Goal: Information Seeking & Learning: Check status

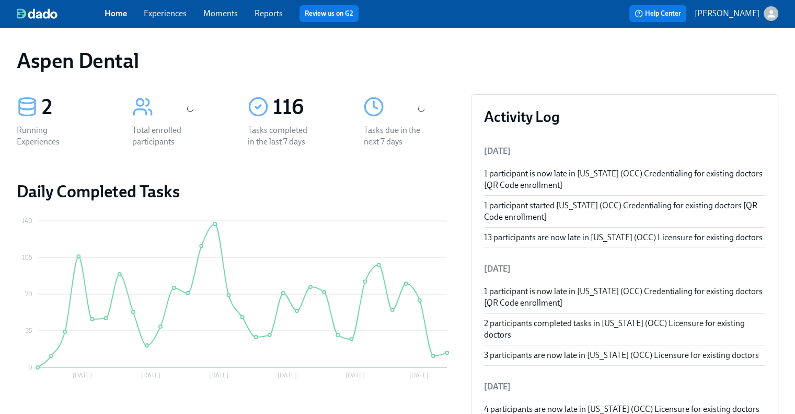
click at [271, 14] on link "Reports" at bounding box center [269, 13] width 28 height 10
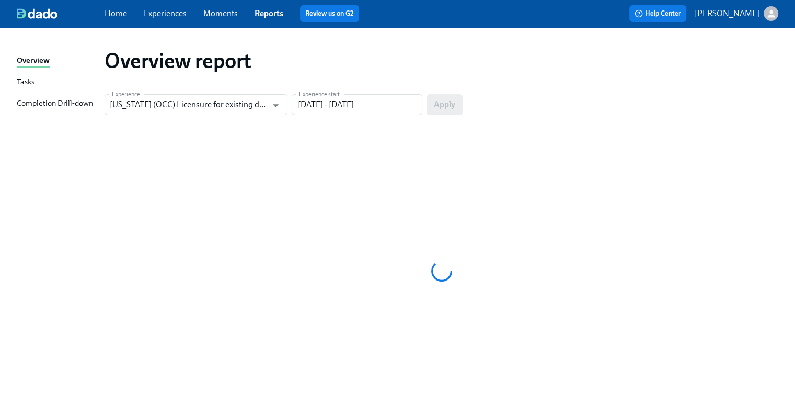
click at [47, 106] on div "Completion Drill-down" at bounding box center [55, 103] width 76 height 13
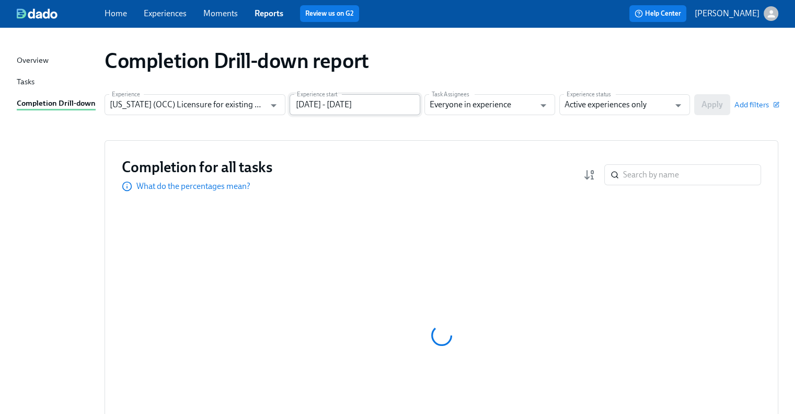
click at [328, 102] on input "[DATE] - [DATE]" at bounding box center [355, 104] width 131 height 21
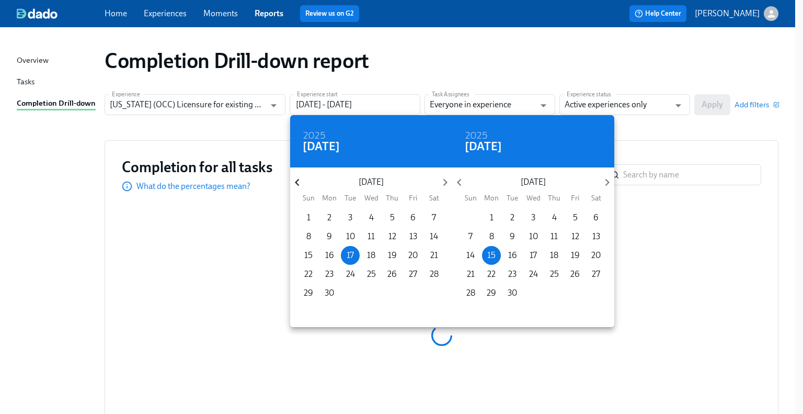
click at [295, 183] on icon "button" at bounding box center [297, 182] width 14 height 14
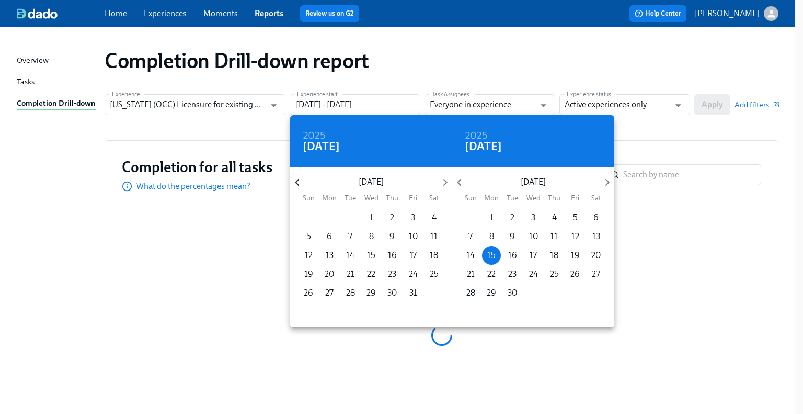
click at [295, 183] on icon "button" at bounding box center [297, 182] width 14 height 14
click at [297, 184] on icon "button" at bounding box center [297, 182] width 4 height 7
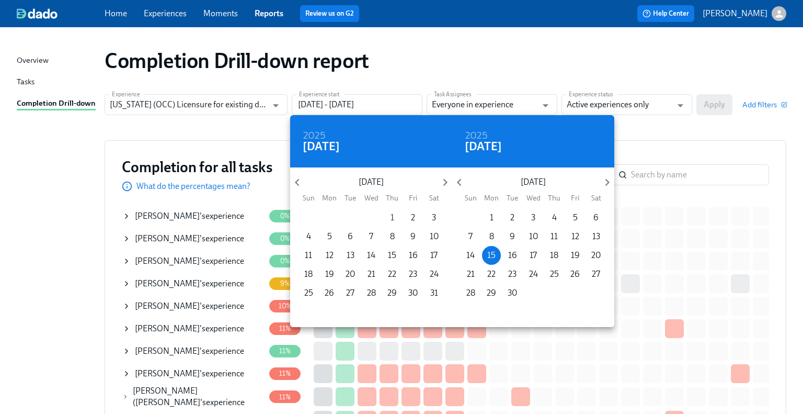
click at [393, 219] on p "1" at bounding box center [393, 218] width 4 height 12
type input "[DATE] - [DATE]"
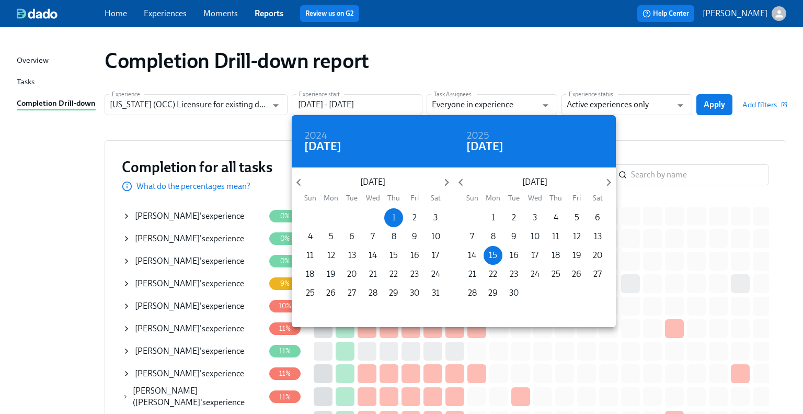
click at [635, 91] on div at bounding box center [401, 207] width 803 height 414
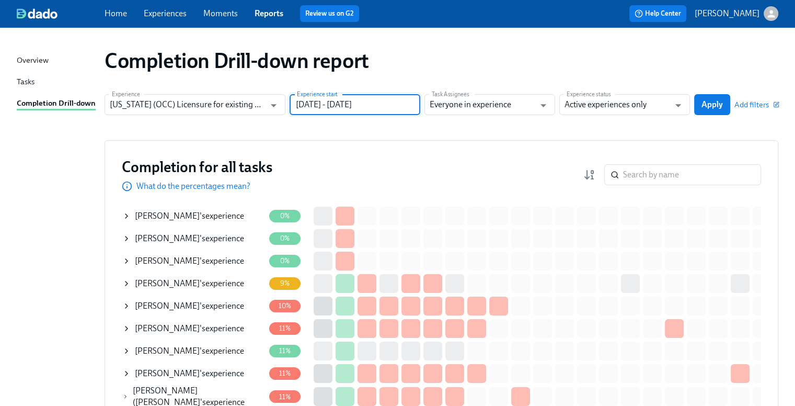
click at [638, 104] on div "2024 Thu, Aug [DATE] Mon Tue Wed Thu Fri Sat 28 29 30 31 1 2 3 4 5 6 7 8 9 10 1…" at bounding box center [397, 203] width 795 height 406
click at [628, 107] on input "Active experiences only" at bounding box center [617, 104] width 105 height 21
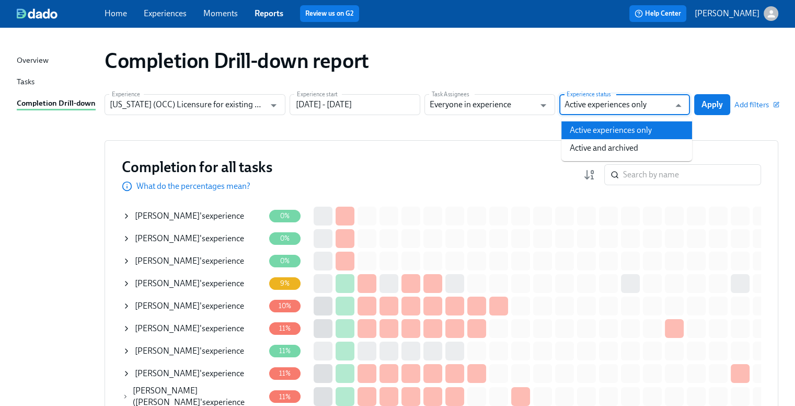
click at [625, 147] on li "Active and archived" at bounding box center [627, 148] width 131 height 18
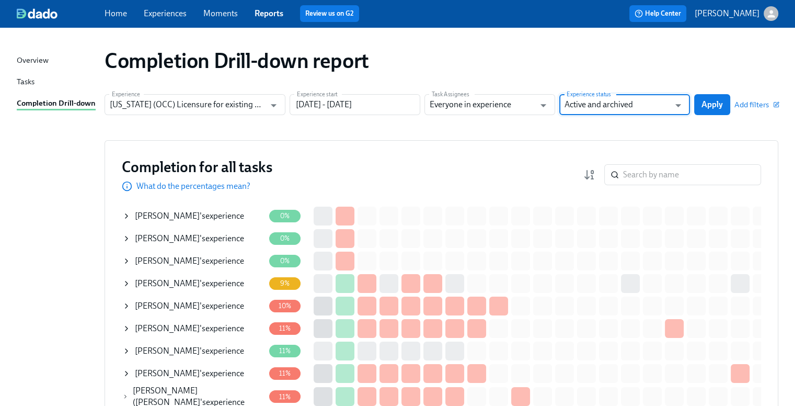
type input "Active and archived"
click at [721, 102] on span "Apply" at bounding box center [712, 104] width 21 height 10
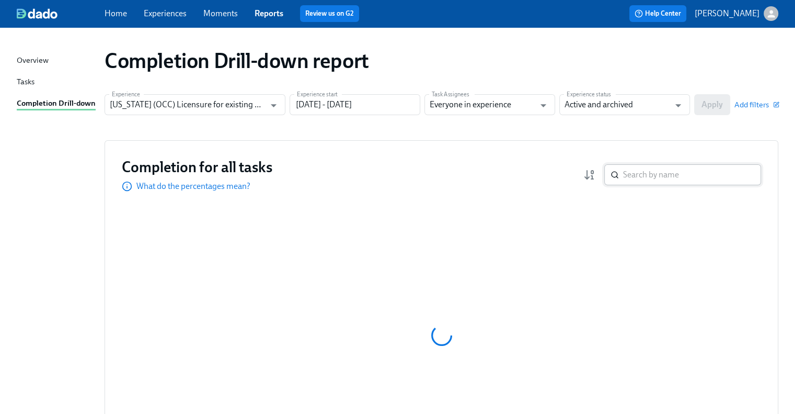
click at [667, 179] on input "search" at bounding box center [692, 174] width 138 height 21
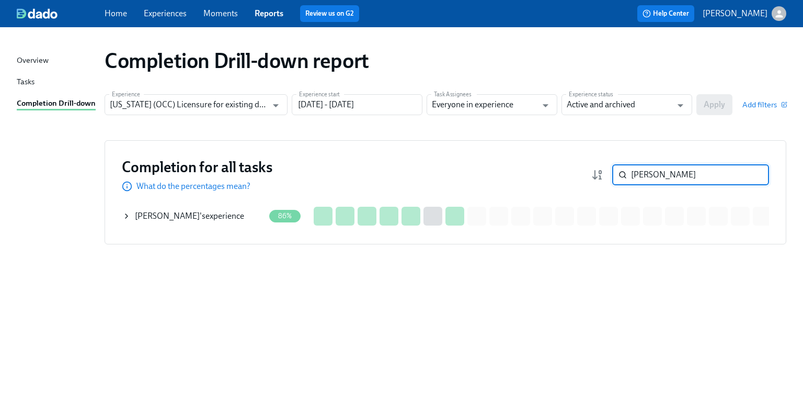
type input "[PERSON_NAME]"
click at [207, 218] on div "[PERSON_NAME] 's experience" at bounding box center [189, 216] width 109 height 12
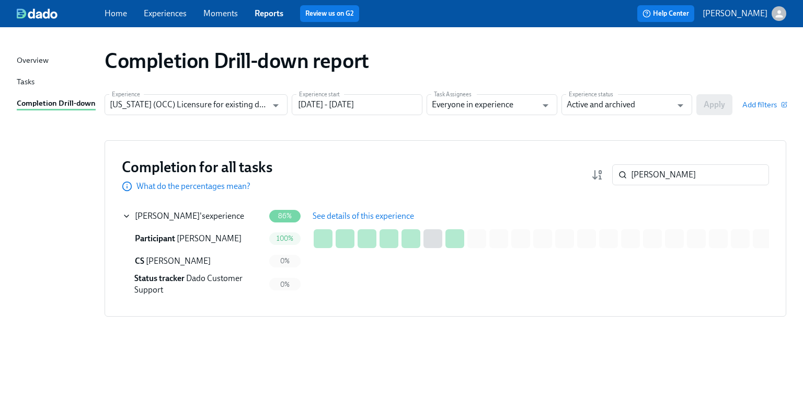
click at [333, 210] on button "See details of this experience" at bounding box center [363, 215] width 116 height 21
